Goal: Information Seeking & Learning: Learn about a topic

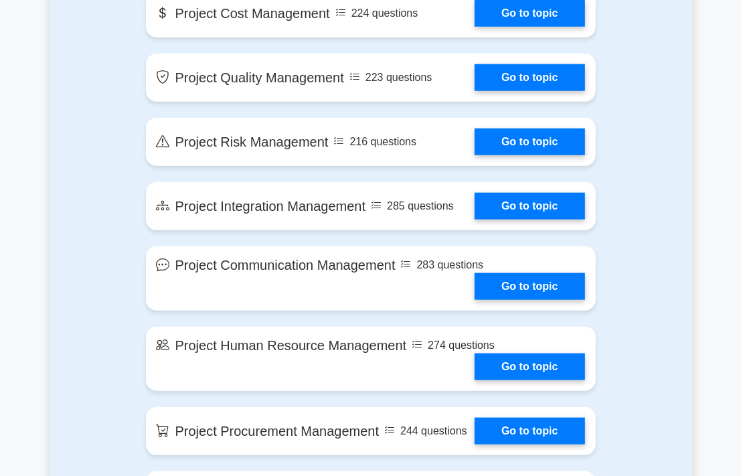
scroll to position [1004, 0]
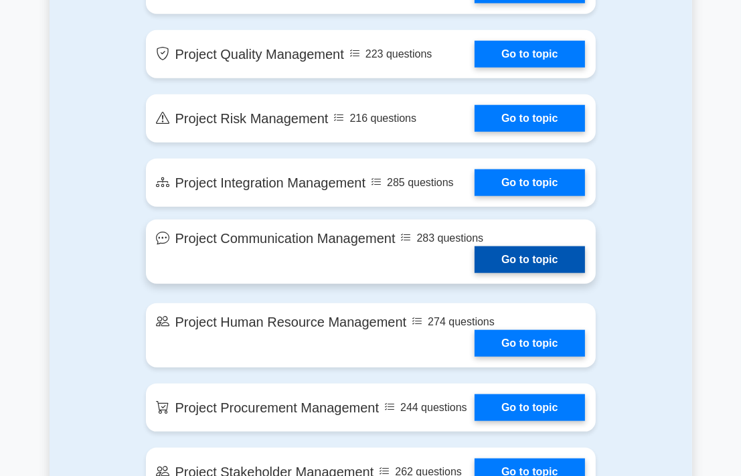
click at [475, 246] on link "Go to topic" at bounding box center [530, 259] width 110 height 27
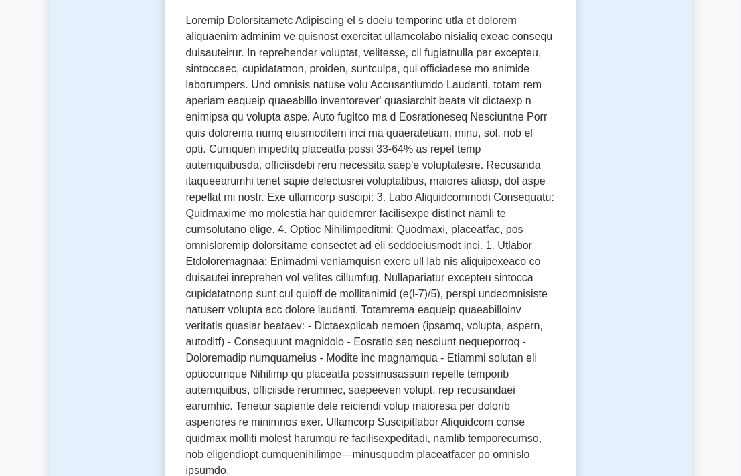
scroll to position [669, 0]
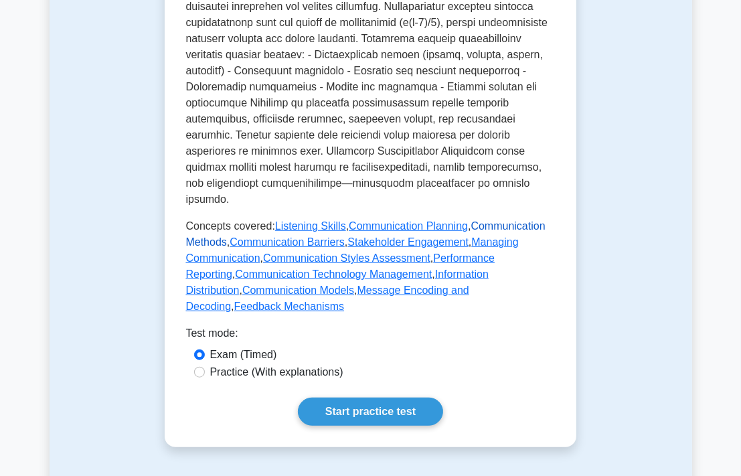
click at [499, 220] on link "Communication Methods" at bounding box center [366, 233] width 360 height 27
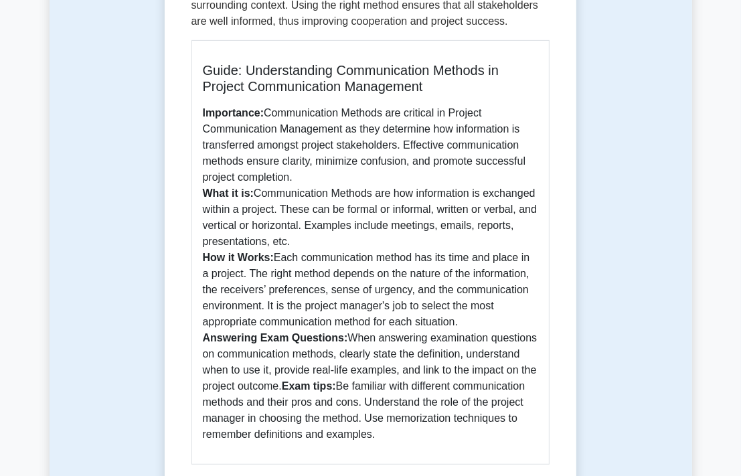
scroll to position [603, 0]
